Goal: Task Accomplishment & Management: Manage account settings

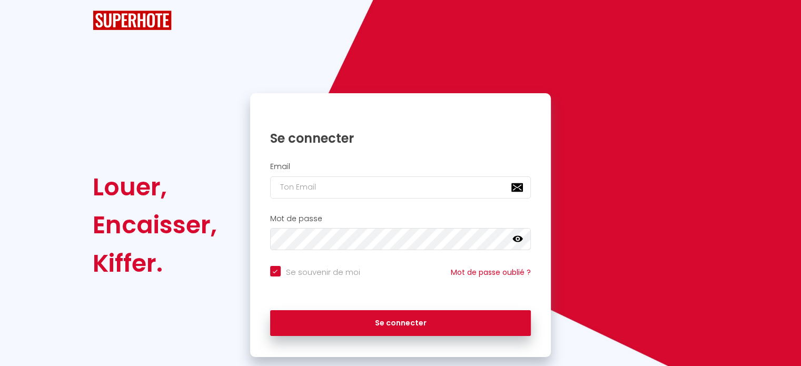
checkbox input "true"
type input "[EMAIL_ADDRESS][DOMAIN_NAME]"
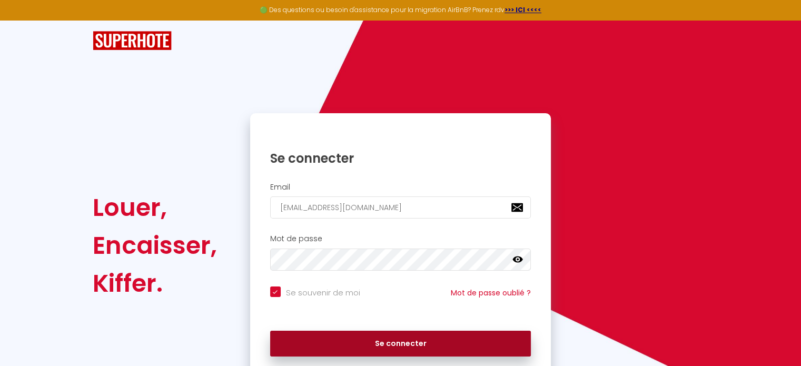
click at [400, 344] on button "Se connecter" at bounding box center [400, 344] width 261 height 26
checkbox input "true"
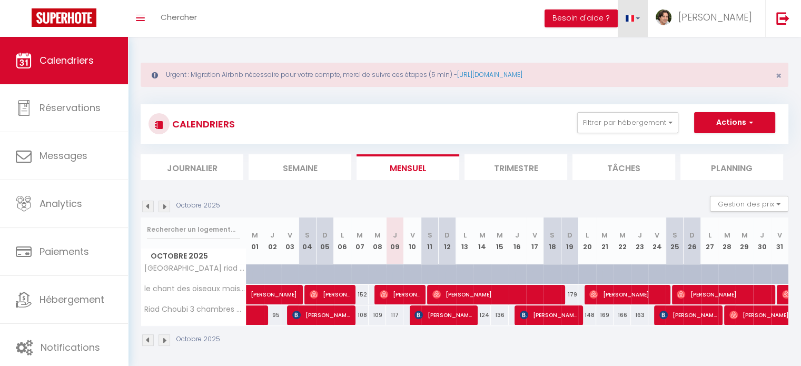
click at [648, 23] on link at bounding box center [633, 18] width 31 height 37
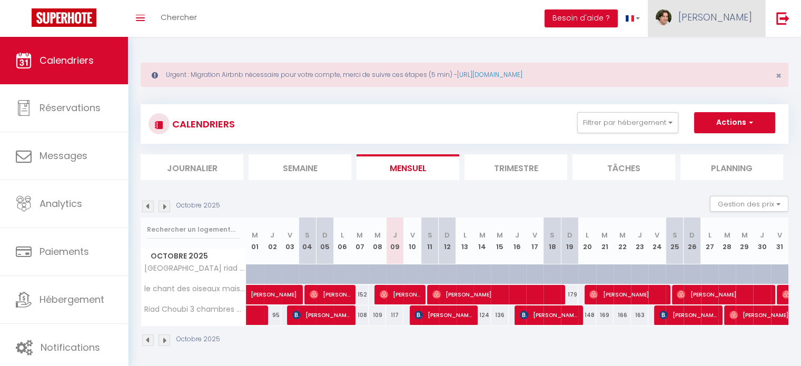
click at [716, 14] on span "[PERSON_NAME]" at bounding box center [715, 17] width 74 height 13
click at [714, 78] on link "Équipe" at bounding box center [723, 72] width 78 height 18
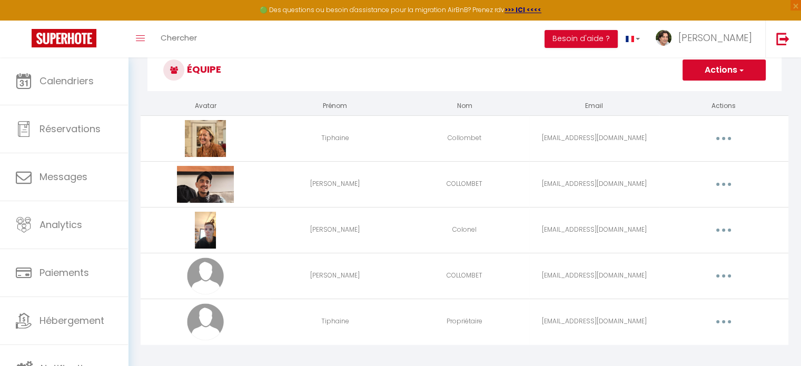
scroll to position [69, 0]
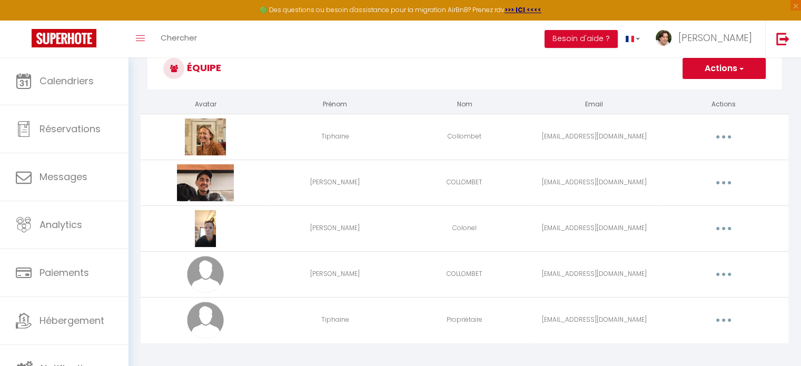
click at [726, 226] on button "button" at bounding box center [723, 228] width 29 height 17
click at [664, 253] on link "Editer" at bounding box center [696, 253] width 78 height 18
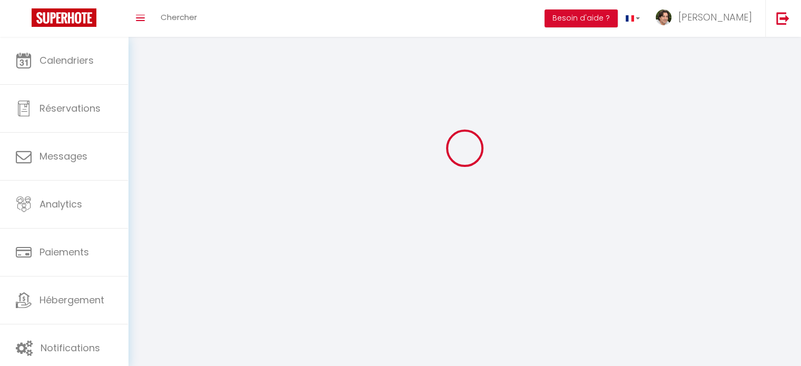
type input "[PERSON_NAME]"
type input "Colonel"
type input "[EMAIL_ADDRESS][DOMAIN_NAME]"
type textarea "[URL][DOMAIN_NAME]"
checkbox input "true"
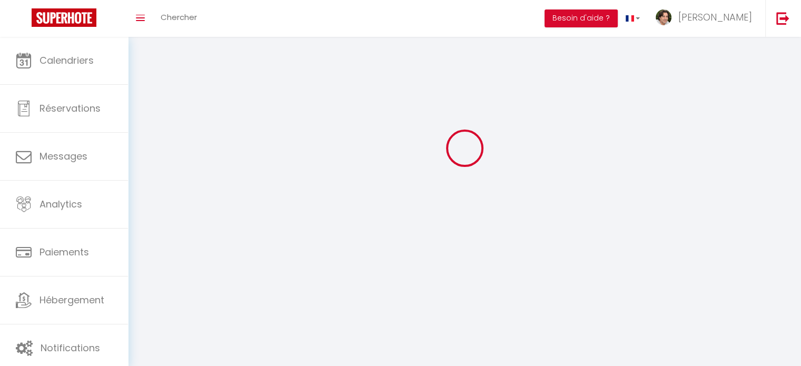
checkbox input "true"
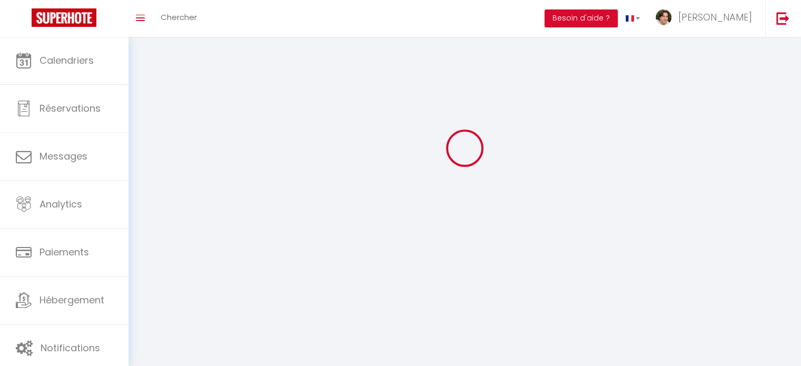
checkbox input "true"
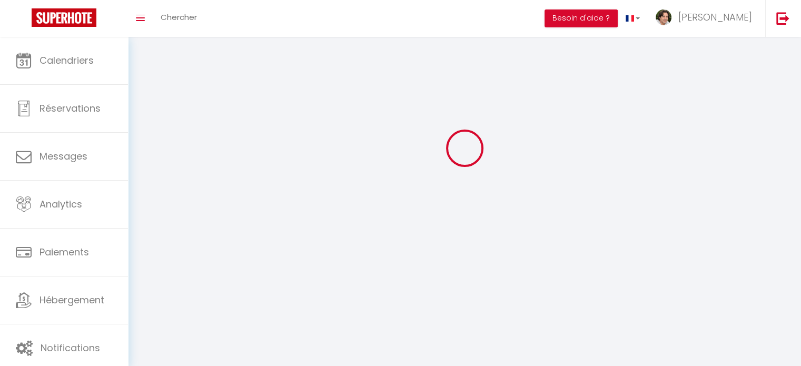
checkbox input "true"
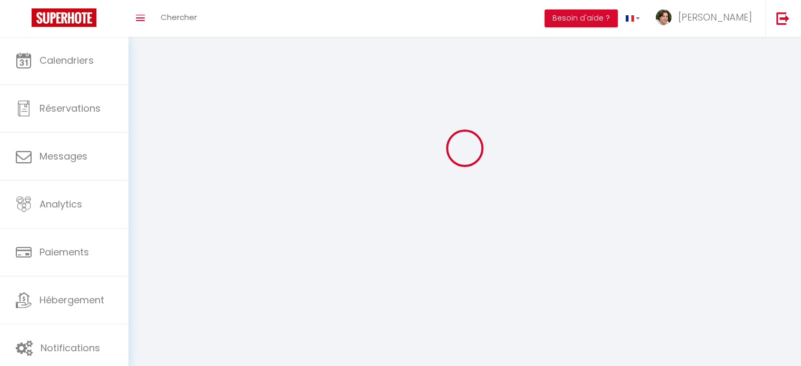
checkbox input "true"
select select
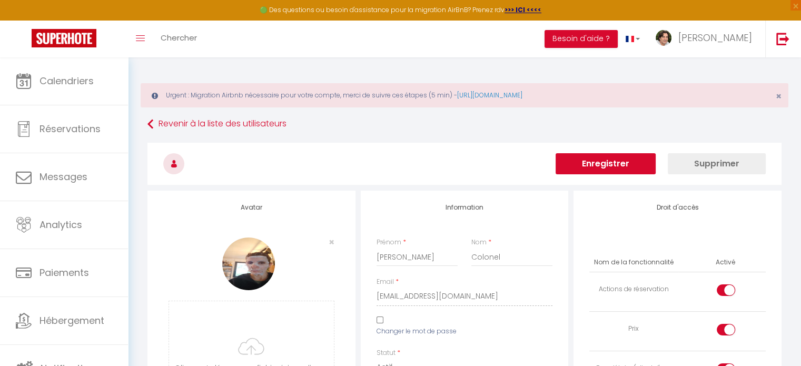
click at [259, 279] on img at bounding box center [248, 263] width 53 height 53
click at [254, 271] on img at bounding box center [248, 263] width 53 height 53
click at [329, 240] on span "×" at bounding box center [332, 241] width 6 height 13
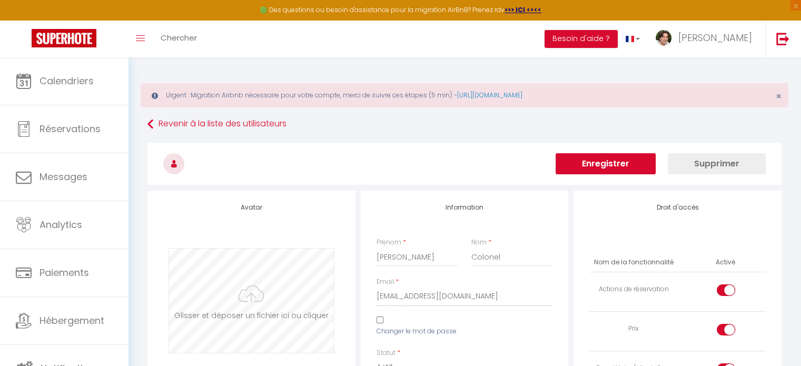
click at [251, 301] on input "file" at bounding box center [251, 301] width 165 height 104
type input "C:\fakepath\IMG_20231002_193224.jpg"
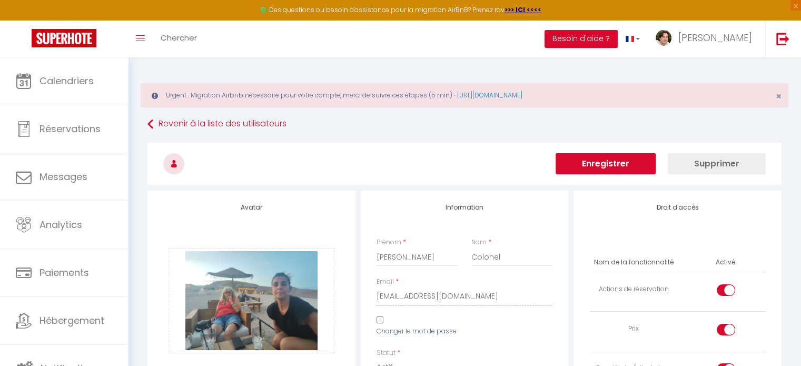
click at [625, 166] on button "Enregistrer" at bounding box center [606, 163] width 100 height 21
